Goal: Task Accomplishment & Management: Complete application form

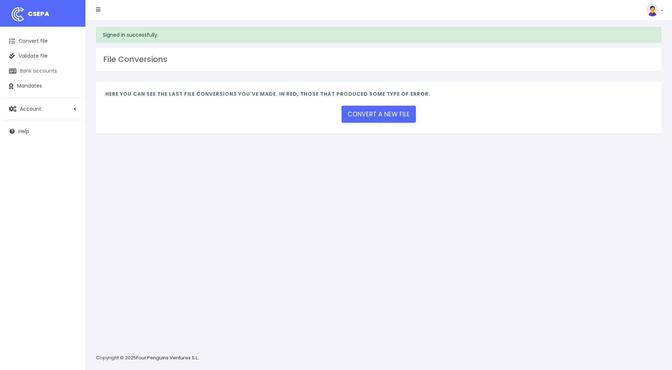
click at [34, 73] on link "Bank accounts" at bounding box center [43, 71] width 78 height 15
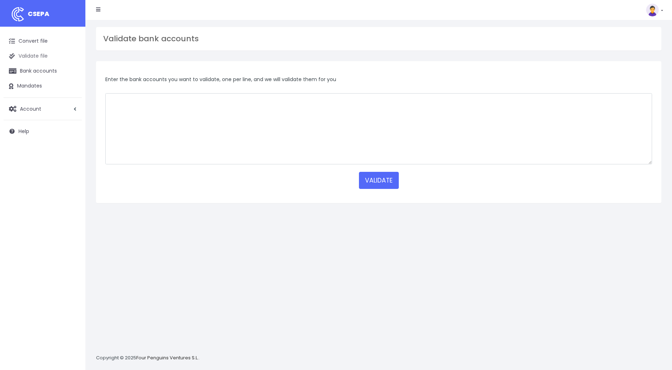
click at [44, 60] on link "Validate file" at bounding box center [43, 56] width 78 height 15
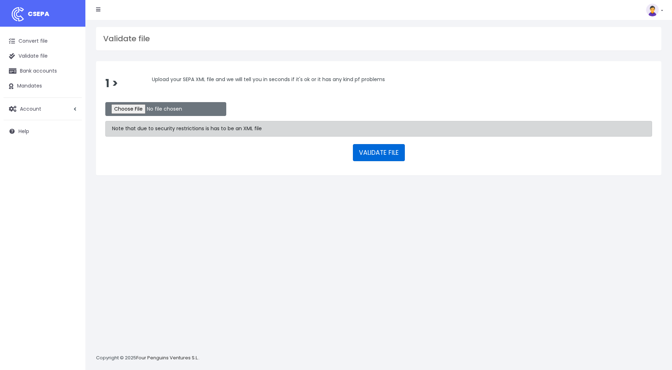
drag, startPoint x: 356, startPoint y: 150, endPoint x: 358, endPoint y: 153, distance: 4.1
click at [358, 153] on button "VALIDATE FILE" at bounding box center [379, 152] width 52 height 17
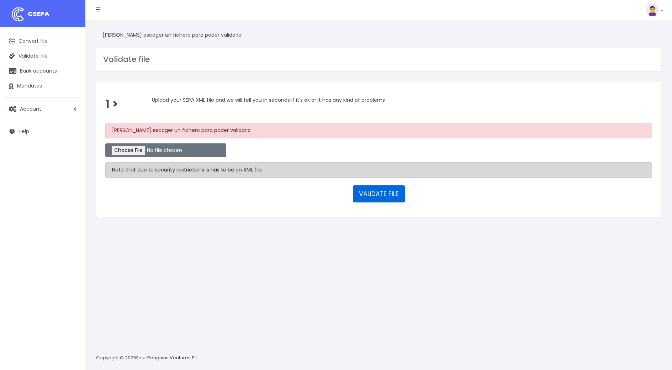
click at [363, 194] on button "VALIDATE FILE" at bounding box center [379, 193] width 52 height 17
click at [92, 103] on div "1 > Upload your SEPA XML file and we will tell you in seconds if it's ok or it …" at bounding box center [379, 149] width 576 height 134
click at [148, 148] on input "file" at bounding box center [165, 150] width 121 height 14
type input "C:\fakepath\pain.001.001.09.xsd"
click at [359, 192] on button "VALIDATE FILE" at bounding box center [379, 193] width 52 height 17
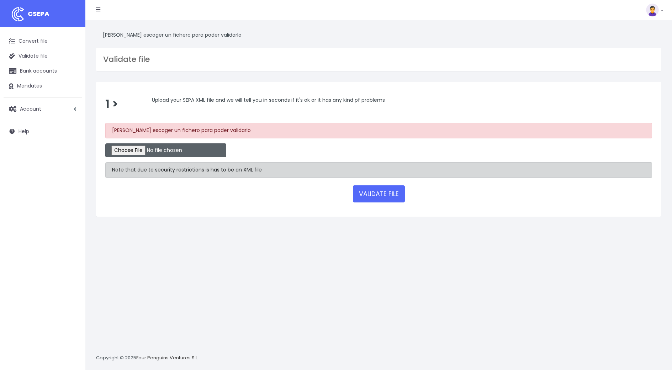
click at [128, 145] on input "file" at bounding box center [165, 150] width 121 height 14
type input "C:\fakepath\pain.001.001.09.xsd.xml"
click at [358, 197] on button "VALIDATE FILE" at bounding box center [379, 193] width 52 height 17
click at [137, 149] on input "file" at bounding box center [165, 150] width 121 height 14
type input "C:\fakepath\a.xml"
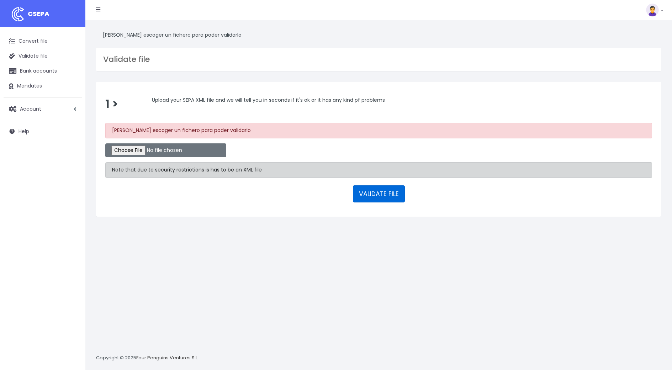
click at [362, 193] on button "VALIDATE FILE" at bounding box center [379, 193] width 52 height 17
type input "C:\fakepath\pain.008.001.08.xsd"
click at [379, 187] on button "VALIDATE FILE" at bounding box center [379, 193] width 52 height 17
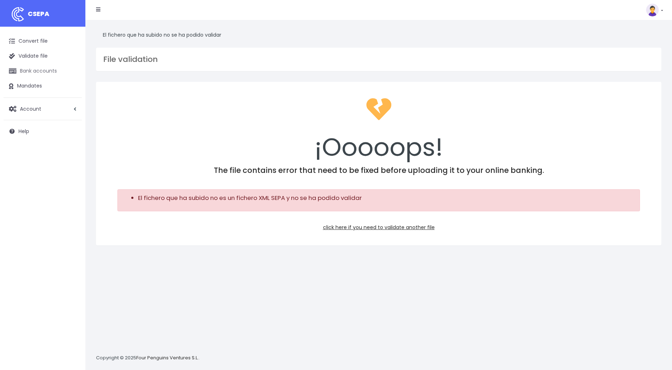
click at [35, 75] on link "Bank accounts" at bounding box center [43, 71] width 78 height 15
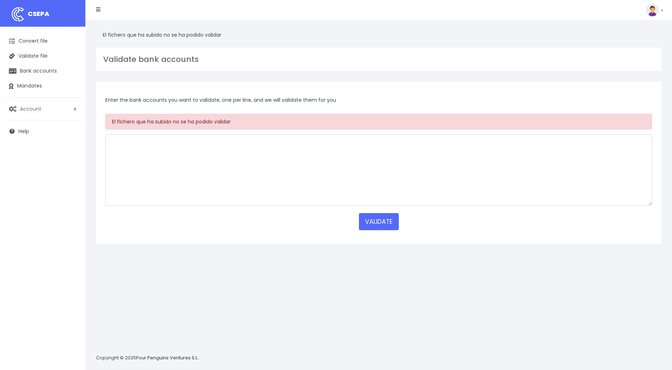
click at [47, 113] on link "Account" at bounding box center [43, 108] width 78 height 15
click at [28, 88] on link "Mandates" at bounding box center [43, 86] width 78 height 15
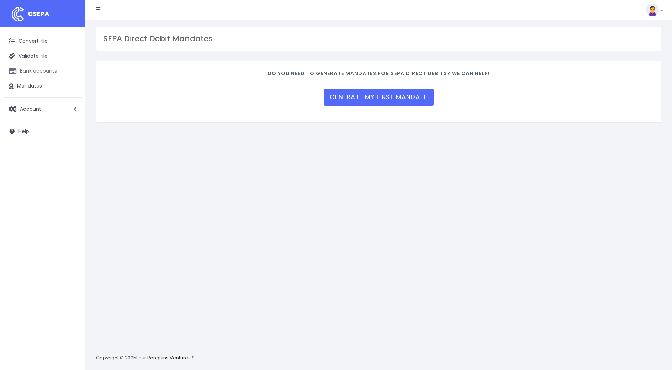
click at [37, 70] on link "Bank accounts" at bounding box center [43, 71] width 78 height 15
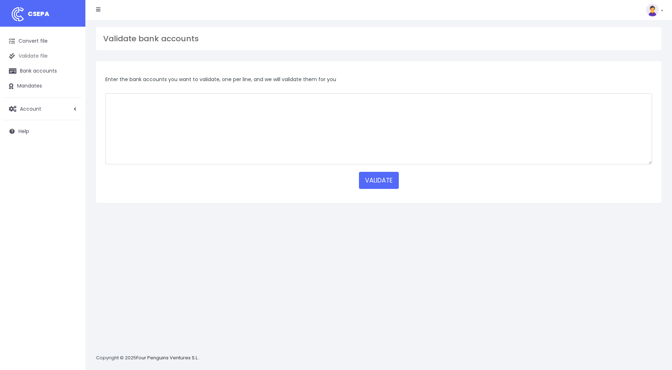
click at [31, 58] on link "Validate file" at bounding box center [43, 56] width 78 height 15
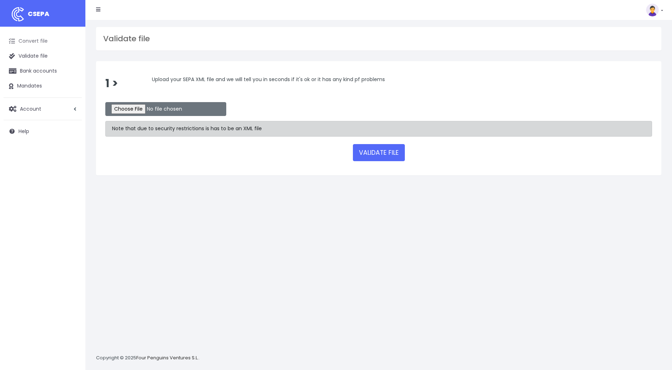
click at [35, 44] on link "Convert file" at bounding box center [43, 41] width 78 height 15
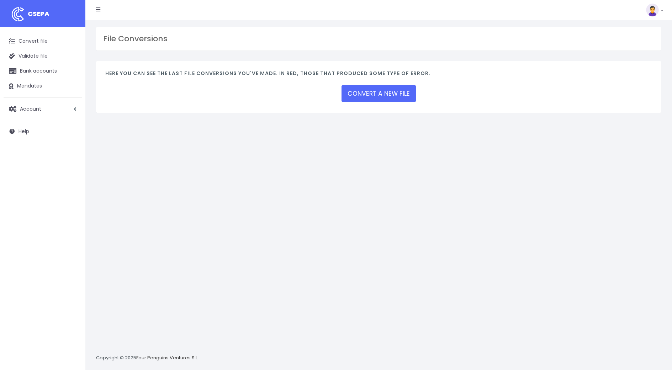
click at [97, 9] on li at bounding box center [98, 10] width 15 height 14
click at [101, 13] on li at bounding box center [98, 10] width 15 height 14
click at [373, 92] on link "CONVERT A NEW FILE" at bounding box center [378, 93] width 74 height 17
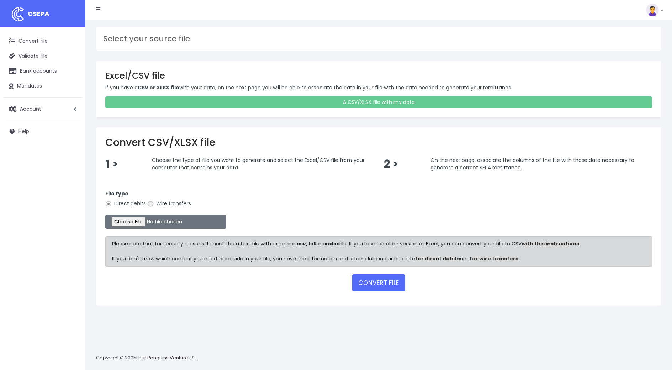
click at [148, 202] on input "Wire transfers" at bounding box center [150, 204] width 6 height 6
radio input "true"
click at [126, 203] on label "Direct debits" at bounding box center [125, 203] width 41 height 7
click at [112, 203] on input "Direct debits" at bounding box center [108, 204] width 6 height 6
radio input "true"
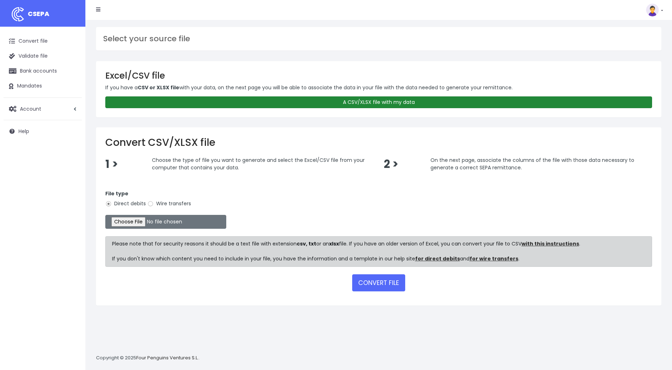
click at [338, 104] on link "A CSV/XLSX file with my data" at bounding box center [378, 102] width 546 height 12
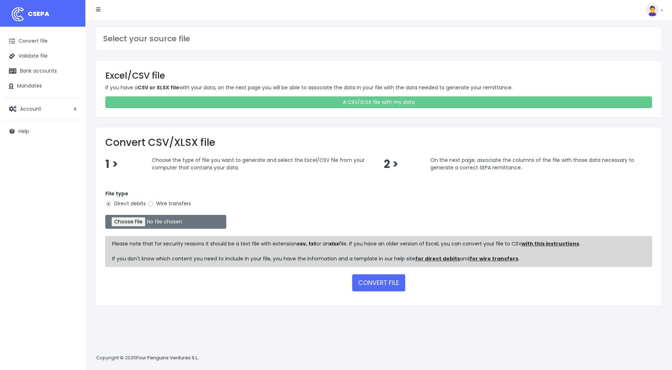
click at [652, 11] on img at bounding box center [652, 10] width 13 height 13
click at [618, 62] on link "API" at bounding box center [637, 57] width 49 height 13
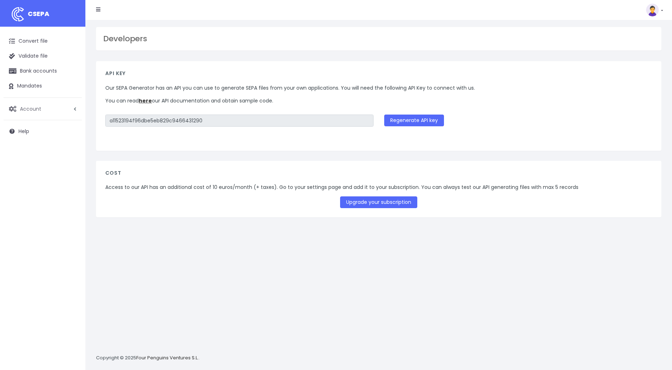
click at [44, 105] on link "Account" at bounding box center [43, 108] width 78 height 15
click at [21, 88] on link "Mandates" at bounding box center [43, 86] width 78 height 15
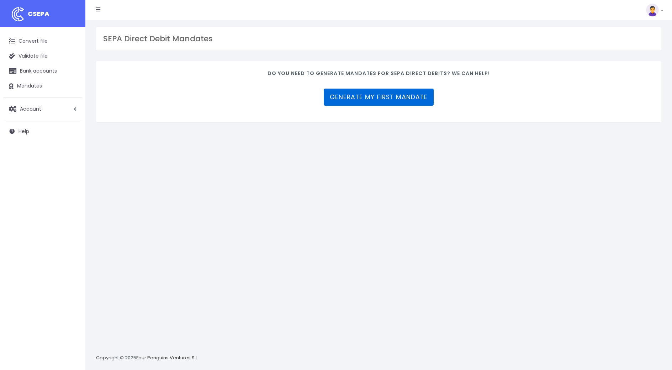
click at [377, 96] on link "Generate my first mandate" at bounding box center [379, 97] width 110 height 17
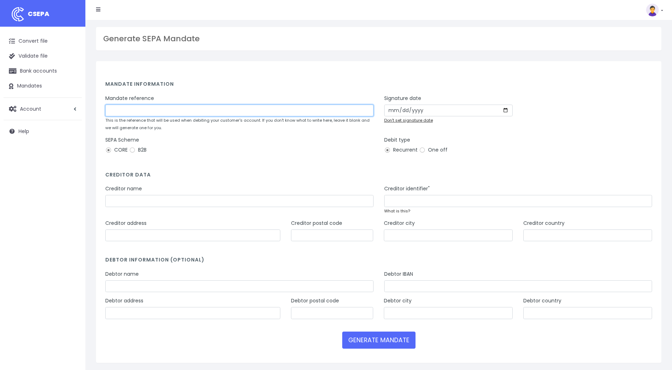
click at [185, 110] on input "text" at bounding box center [239, 111] width 268 height 12
type input "a"
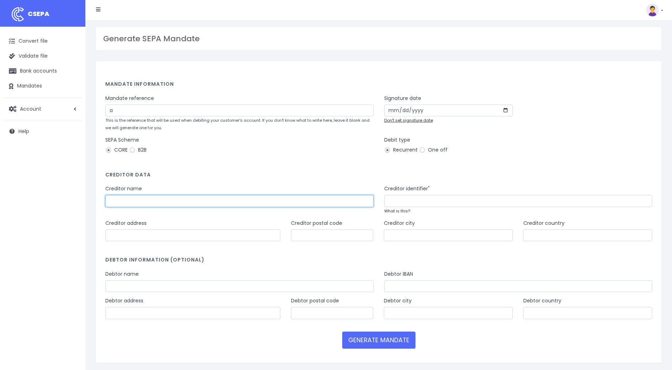
click at [314, 206] on input "text" at bounding box center [239, 201] width 268 height 12
type input "a"
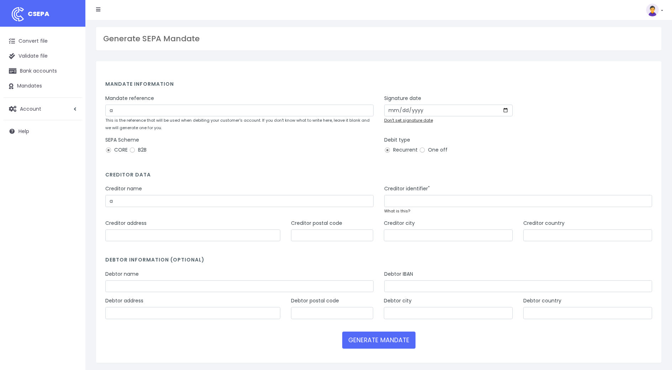
drag, startPoint x: 442, startPoint y: 192, endPoint x: 439, endPoint y: 197, distance: 5.1
click at [440, 193] on div "Creditor identifier"" at bounding box center [518, 196] width 268 height 22
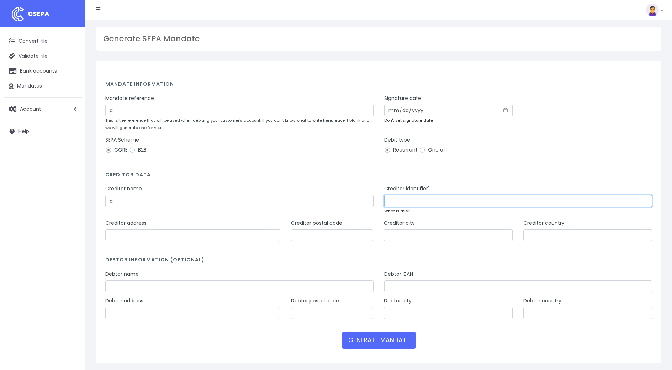
click at [439, 197] on input "text" at bounding box center [518, 201] width 268 height 12
type input "a"
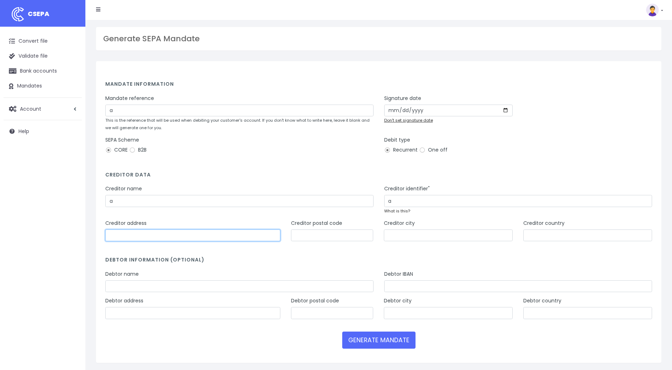
click at [220, 240] on input "text" at bounding box center [192, 235] width 175 height 12
type input "a"
click at [333, 240] on input "text" at bounding box center [332, 235] width 82 height 12
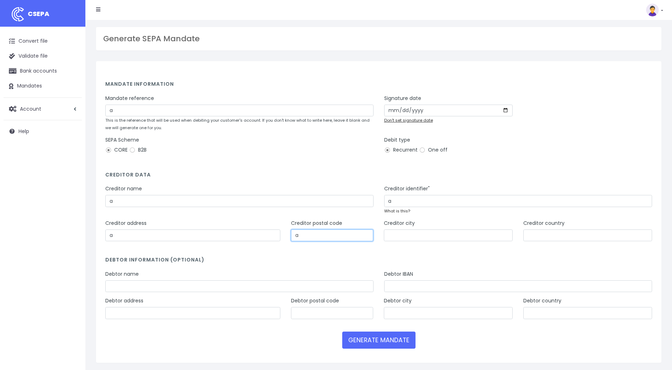
type input "a"
click at [444, 230] on input "text" at bounding box center [448, 235] width 129 height 12
type input "a"
drag, startPoint x: 559, startPoint y: 234, endPoint x: 514, endPoint y: 246, distance: 47.1
click at [559, 234] on input "text" at bounding box center [587, 235] width 129 height 12
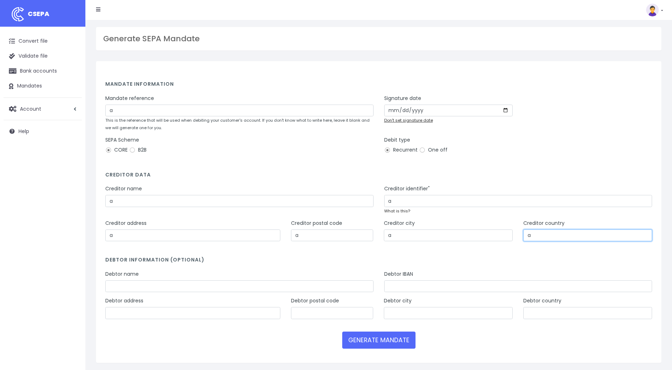
type input "a"
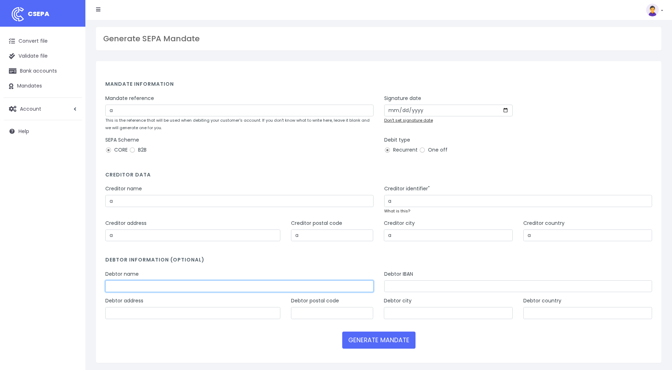
click at [211, 287] on input "text" at bounding box center [239, 286] width 268 height 12
type input "a"
click at [411, 288] on input "text" at bounding box center [518, 286] width 268 height 12
type input "a"
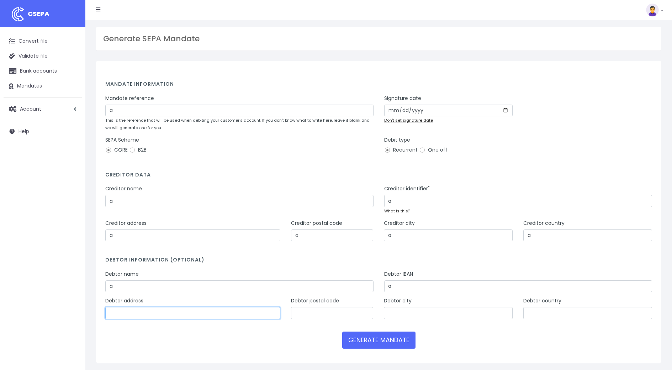
click at [210, 315] on input "text" at bounding box center [192, 313] width 175 height 12
type input "a"
click at [335, 306] on div "Debtor postal code" at bounding box center [332, 308] width 82 height 22
click at [335, 308] on input "text" at bounding box center [332, 313] width 82 height 12
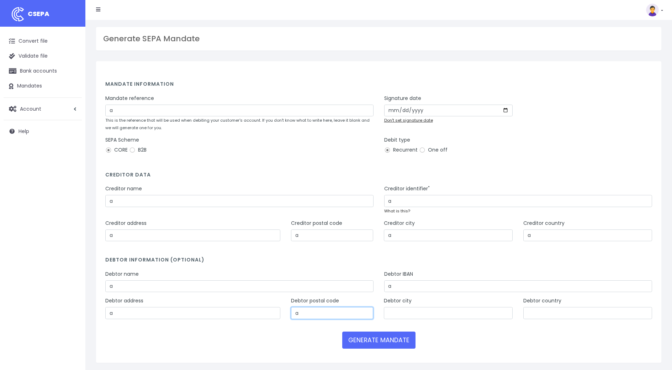
type input "a"
click at [421, 309] on input "text" at bounding box center [448, 313] width 129 height 12
type input "a"
drag, startPoint x: 562, startPoint y: 318, endPoint x: 546, endPoint y: 319, distance: 15.3
click at [560, 317] on input "text" at bounding box center [587, 313] width 129 height 12
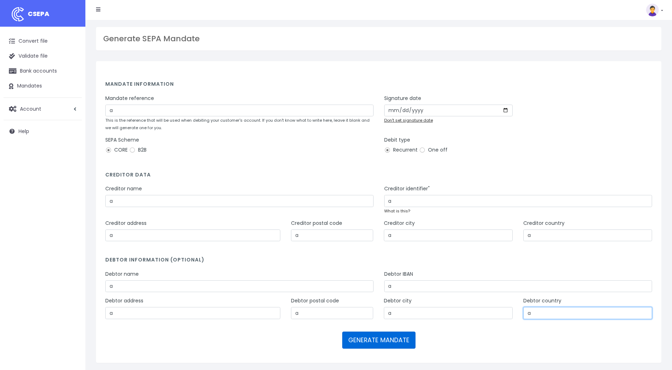
type input "a"
click at [391, 333] on button "GENERATE MANDATE" at bounding box center [378, 339] width 73 height 17
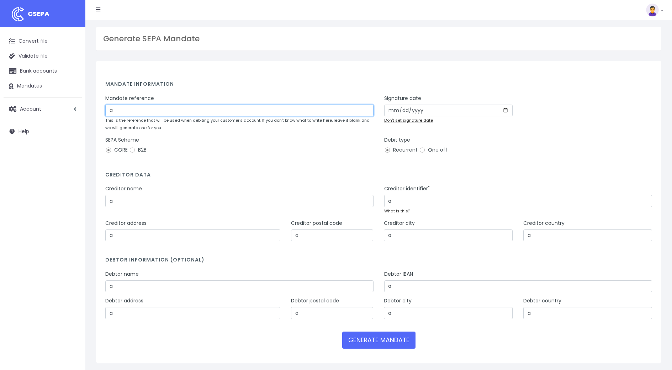
drag, startPoint x: 129, startPoint y: 114, endPoint x: 114, endPoint y: 116, distance: 15.4
click at [81, 106] on div "CSEPA Convert file Validate file Bank accounts Mandates Account Profiles Subscr…" at bounding box center [336, 193] width 672 height 387
click at [209, 138] on div "SEPA Scheme CORE B2B" at bounding box center [239, 146] width 268 height 20
click at [160, 110] on input "text" at bounding box center [239, 111] width 268 height 12
type input "234234"
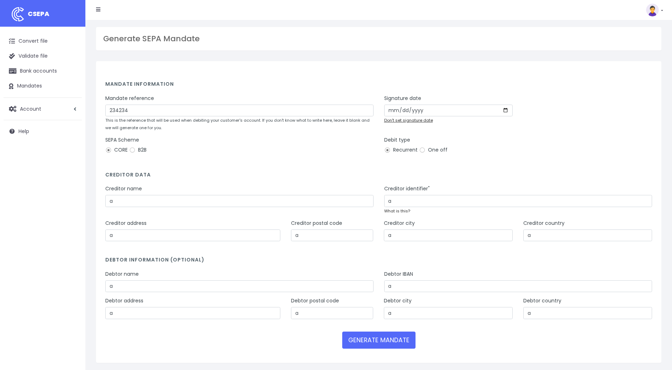
click at [414, 173] on h4 "Creditor data" at bounding box center [378, 177] width 546 height 10
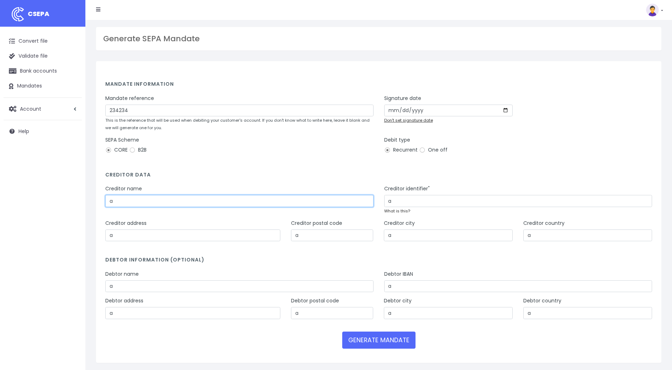
drag, startPoint x: 151, startPoint y: 205, endPoint x: 242, endPoint y: 212, distance: 90.9
click at [98, 196] on div "Mandate information Mandate reference 234234 This is the reference that will be…" at bounding box center [378, 211] width 565 height 301
type input "sdaads"
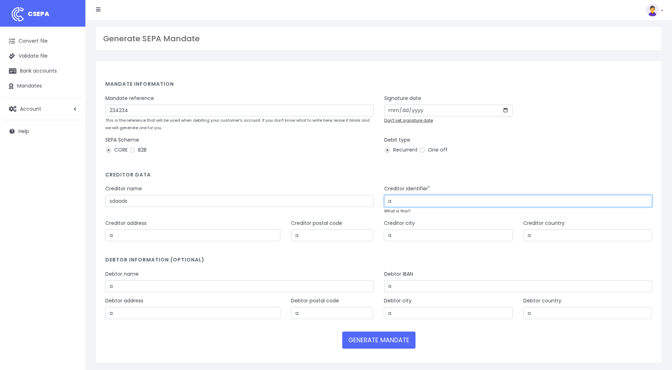
click at [429, 202] on input "a" at bounding box center [518, 201] width 268 height 12
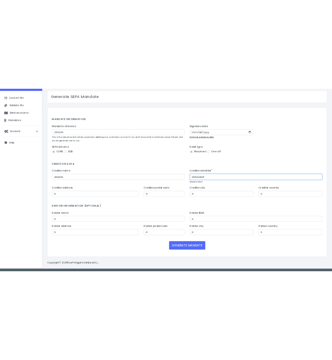
scroll to position [24, 0]
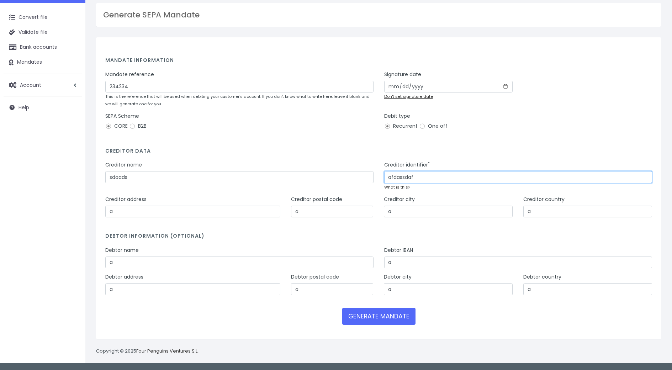
type input "afdassdaf"
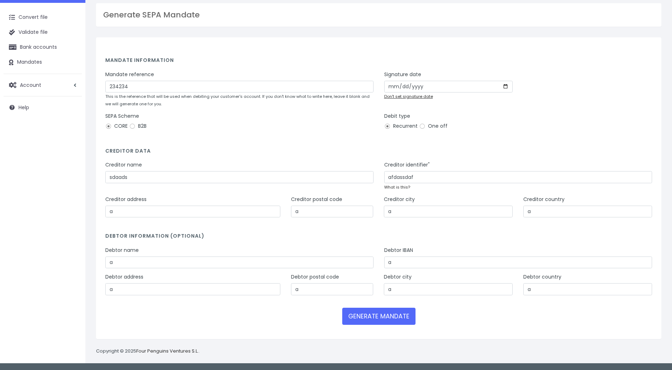
click at [405, 187] on link "What is this?" at bounding box center [397, 187] width 26 height 6
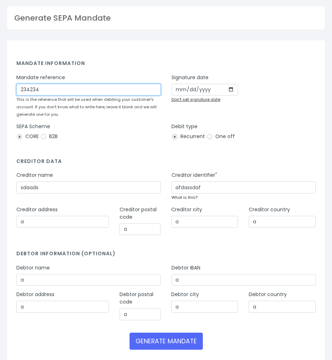
drag, startPoint x: 75, startPoint y: 87, endPoint x: -26, endPoint y: 89, distance: 101.0
click at [0, 89] on html "CSEPA Convert file Validate file Bank accounts Mandates Account Profiles Subscr…" at bounding box center [166, 156] width 332 height 360
paste input "87654321"
type input "87654321"
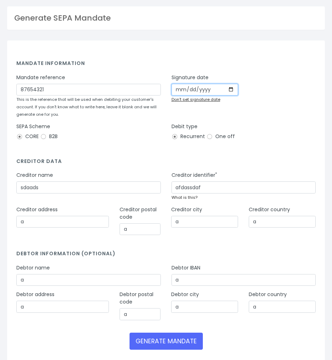
click at [231, 86] on input "[DATE]" at bounding box center [204, 90] width 67 height 12
click at [231, 87] on input "[DATE]" at bounding box center [204, 90] width 67 height 12
click at [260, 130] on div "Debit type Recurrent One off" at bounding box center [243, 133] width 144 height 20
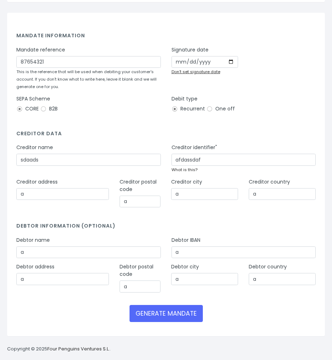
scroll to position [53, 0]
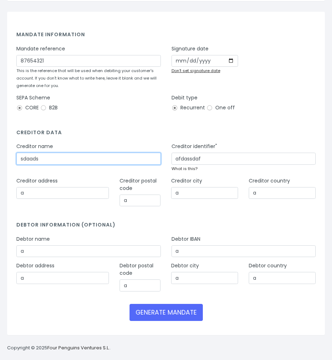
drag, startPoint x: 74, startPoint y: 160, endPoint x: -5, endPoint y: 161, distance: 78.9
click at [0, 161] on html "CSEPA Convert file Validate file Bank accounts Mandates Account Profiles Subscr…" at bounding box center [166, 127] width 332 height 360
paste input "Empresa Servicios SL"
type input "Empresa Servicios SL"
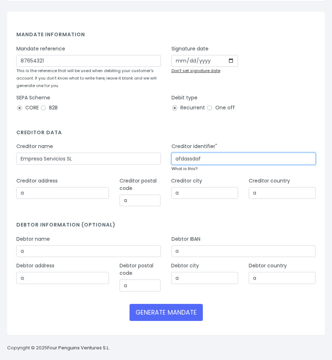
drag, startPoint x: 223, startPoint y: 158, endPoint x: 161, endPoint y: 157, distance: 61.5
click at [168, 156] on div "Creditor identifier" afdassdaf What is this?" at bounding box center [243, 160] width 155 height 34
paste input "ES12345678A"
type input "ES12345678A"
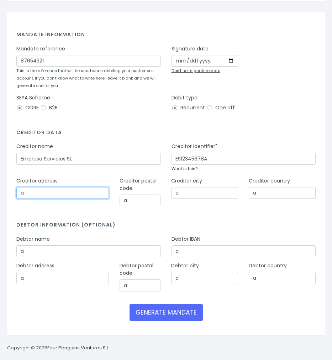
drag, startPoint x: 63, startPoint y: 197, endPoint x: -9, endPoint y: 193, distance: 71.6
click at [0, 193] on html "CSEPA Convert file Validate file Bank accounts Mandates Account Profiles Subscr…" at bounding box center [166, 127] width 332 height 360
paste input "Calle Mayor 15, 3ºA"
type input "Calle Mayor 15, 3ºA"
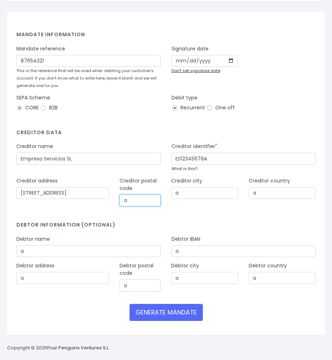
drag, startPoint x: 139, startPoint y: 201, endPoint x: 93, endPoint y: 198, distance: 45.3
click at [106, 204] on div "Creditor address Calle Mayor 15, 3ºA Creditor postal code a Creditor city a Cre…" at bounding box center [166, 194] width 310 height 34
paste input "28013"
type input "28013"
drag, startPoint x: 205, startPoint y: 189, endPoint x: 161, endPoint y: 188, distance: 43.4
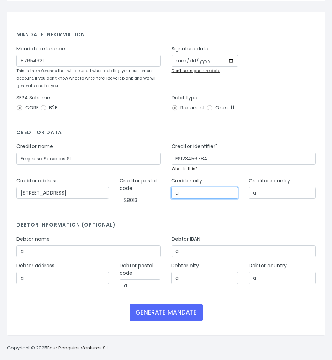
click at [161, 188] on div "Creditor address Calle Mayor 15, 3ºA Creditor postal code 28013 Creditor city a…" at bounding box center [166, 194] width 310 height 34
paste input "Madrid"
type input "Madrid"
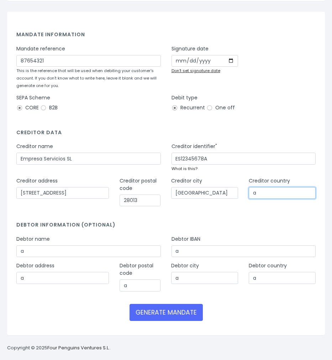
drag, startPoint x: 261, startPoint y: 193, endPoint x: 210, endPoint y: 192, distance: 51.2
click at [210, 192] on div "Creditor address Calle Mayor 15, 3ºA Creditor postal code 28013 Creditor city M…" at bounding box center [166, 194] width 310 height 34
paste input "ES (España)"
type input "ES (España)"
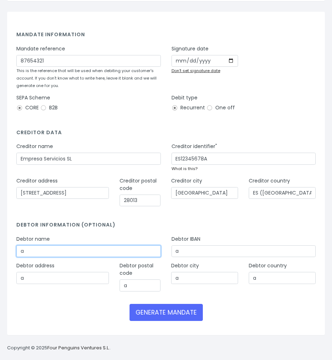
drag, startPoint x: 69, startPoint y: 256, endPoint x: 7, endPoint y: 256, distance: 62.2
click at [7, 256] on div "Mandate information Mandate reference 87654321 This is the reference that will …" at bounding box center [166, 174] width 328 height 324
paste input "Juan Pérez Garcí"
type input "Juan Pérez García"
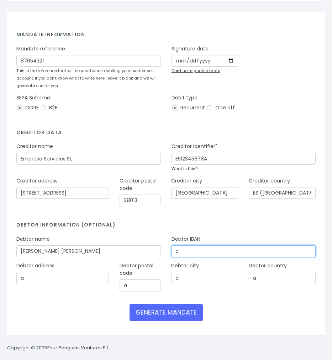
drag, startPoint x: 208, startPoint y: 252, endPoint x: 133, endPoint y: 258, distance: 75.3
click at [133, 259] on div "Debtor name Juan Pérez García Debtor IBAN a" at bounding box center [166, 249] width 310 height 27
paste input "ES9121000418450200051332"
type input "ES9121000418450200051332"
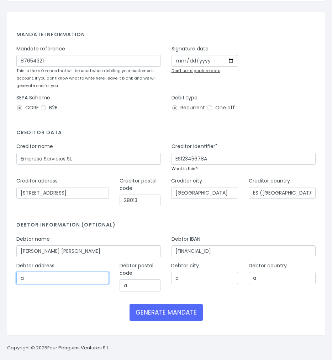
drag, startPoint x: 58, startPoint y: 275, endPoint x: 1, endPoint y: 276, distance: 57.3
click at [5, 278] on div "Mandate information Mandate reference 87654321 This is the reference that will …" at bounding box center [166, 174] width 328 height 324
paste input "Calle Luna 2, 1ºB"
type input "Calle Luna 2, 1ºB"
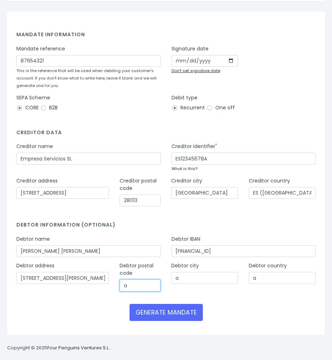
drag, startPoint x: 135, startPoint y: 288, endPoint x: 103, endPoint y: 284, distance: 32.3
click at [106, 286] on div "Debtor address Calle Luna 2, 1ºB Debtor postal code a Debtor city a Debtor coun…" at bounding box center [166, 279] width 310 height 34
paste input "28004"
type input "28004"
drag, startPoint x: 201, startPoint y: 277, endPoint x: 65, endPoint y: 271, distance: 135.6
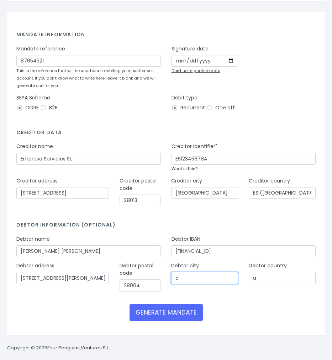
click at [171, 276] on input "a" at bounding box center [204, 278] width 67 height 12
paste input "drid"
click at [175, 277] on input "adrid" at bounding box center [204, 278] width 67 height 12
type input "Madrid"
drag, startPoint x: 266, startPoint y: 274, endPoint x: 246, endPoint y: 278, distance: 19.9
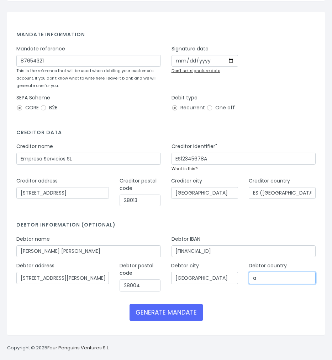
click at [246, 278] on div "Debtor country a" at bounding box center [282, 279] width 78 height 34
paste input "ES (España)"
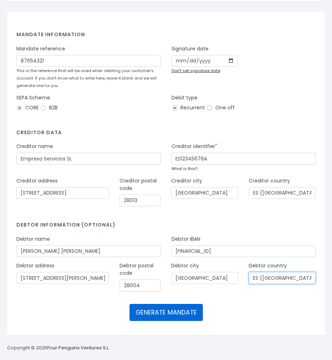
type input "ES (España)"
click at [169, 318] on button "GENERATE MANDATE" at bounding box center [165, 312] width 73 height 17
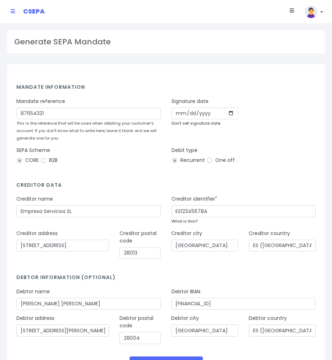
click at [209, 123] on link "Don't set signature date" at bounding box center [195, 124] width 49 height 6
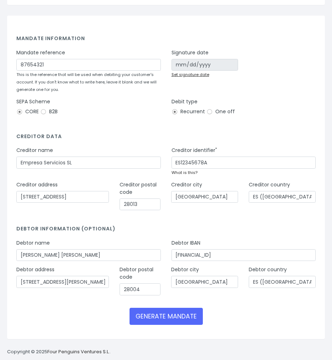
scroll to position [53, 0]
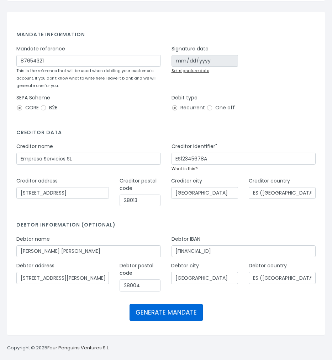
click at [177, 306] on button "GENERATE MANDATE" at bounding box center [165, 312] width 73 height 17
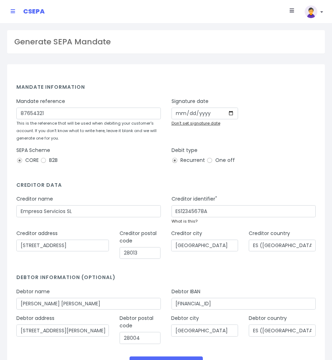
scroll to position [50, 0]
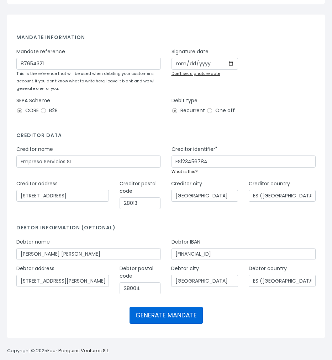
click at [161, 318] on button "GENERATE MANDATE" at bounding box center [165, 315] width 73 height 17
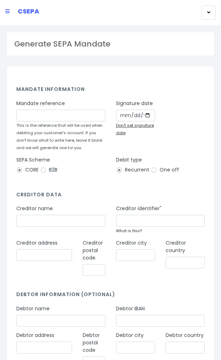
drag, startPoint x: 90, startPoint y: 63, endPoint x: 125, endPoint y: 51, distance: 37.5
